Goal: Task Accomplishment & Management: Use online tool/utility

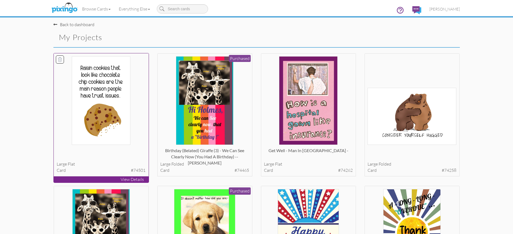
click at [87, 180] on p "View Details" at bounding box center [101, 180] width 95 height 6
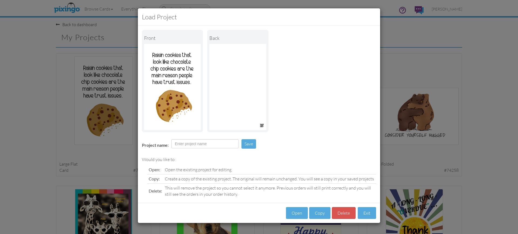
click at [179, 170] on td "Open the existing project for editing" at bounding box center [269, 170] width 213 height 9
click at [293, 213] on button "Open" at bounding box center [297, 213] width 22 height 12
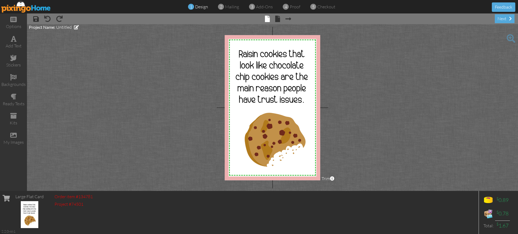
click at [30, 9] on img at bounding box center [26, 7] width 50 height 12
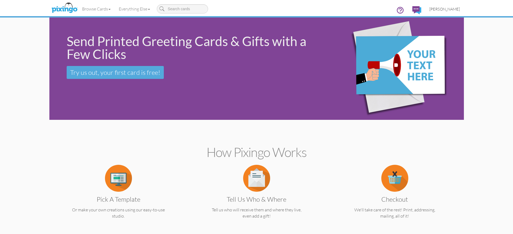
click at [437, 8] on span "[PERSON_NAME]" at bounding box center [444, 9] width 30 height 5
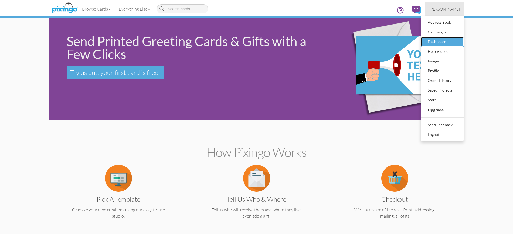
click at [438, 40] on div "Dashboard" at bounding box center [442, 42] width 32 height 8
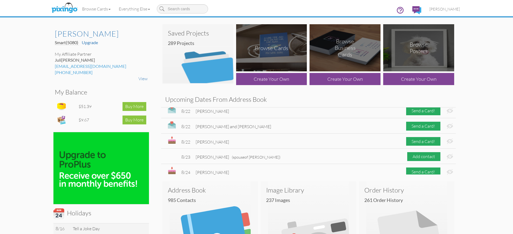
scroll to position [279, 0]
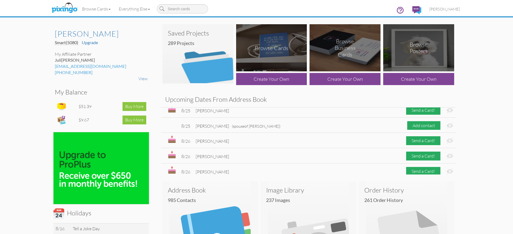
click at [455, 175] on div "Saved Projects 289 Projects Browse Cards Create Your Own Browse Business Cards …" at bounding box center [308, 227] width 311 height 408
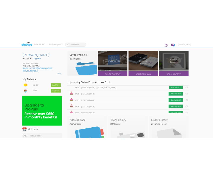
scroll to position [400, 0]
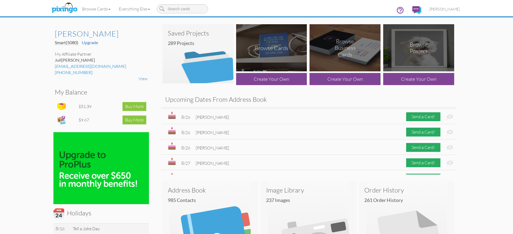
click at [455, 175] on div "Saved Projects 289 Projects Browse Cards Create Your Own Browse Business Cards …" at bounding box center [308, 227] width 311 height 408
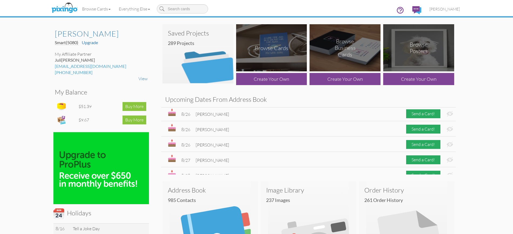
click at [455, 175] on div "Saved Projects 289 Projects Browse Cards Create Your Own Browse Business Cards …" at bounding box center [308, 227] width 311 height 408
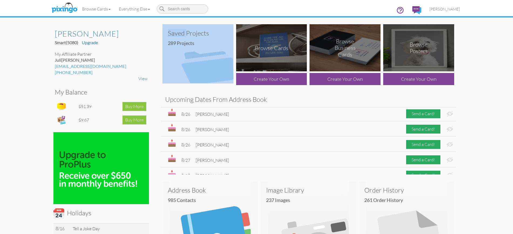
click at [455, 175] on div "Saved Projects 289 Projects Browse Cards Create Your Own Browse Business Cards …" at bounding box center [308, 227] width 311 height 408
